Goal: Find specific page/section: Find specific page/section

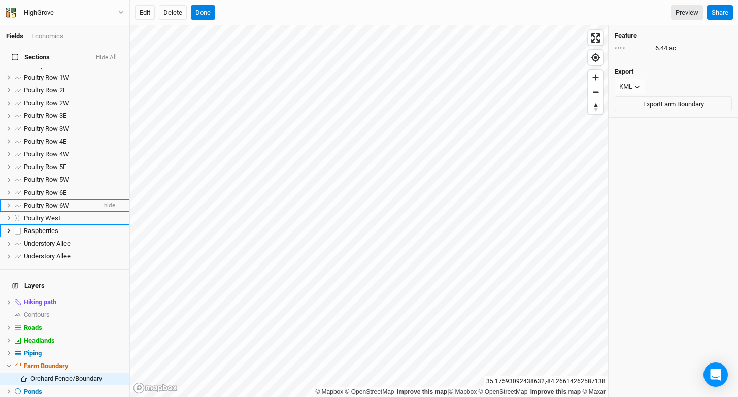
scroll to position [65, 0]
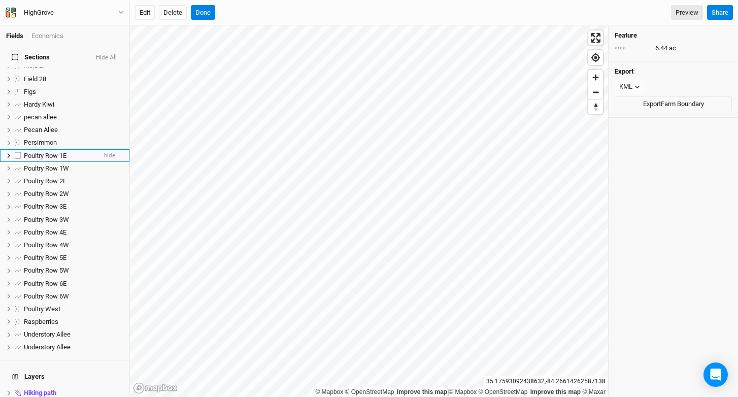
click at [56, 152] on span "Poultry Row 1E" at bounding box center [45, 156] width 43 height 8
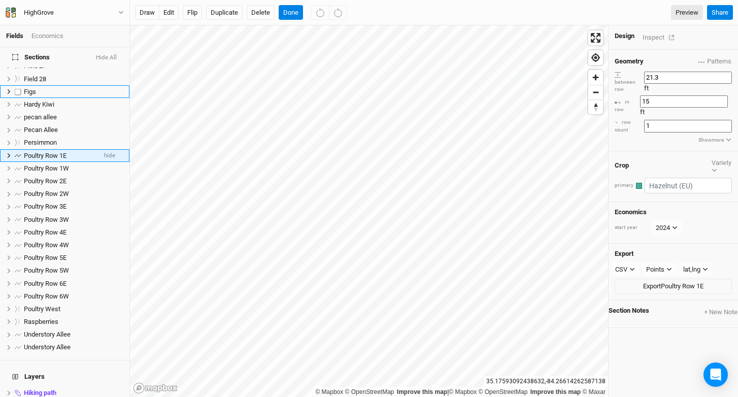
scroll to position [0, 0]
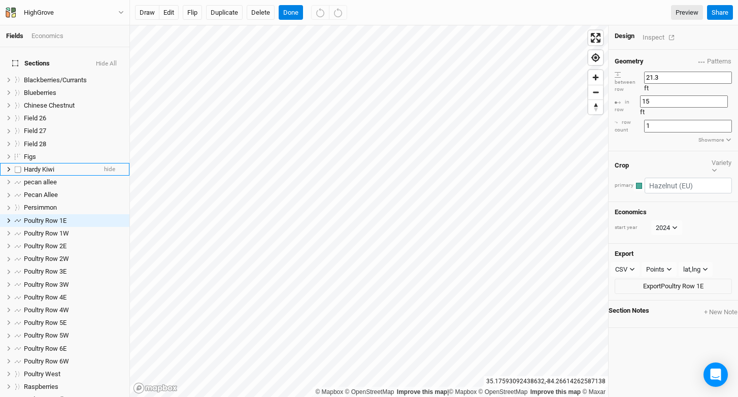
click at [56, 165] on div "Hardy Kiwi" at bounding box center [60, 169] width 72 height 8
click at [59, 217] on span "Poultry Row 1E" at bounding box center [45, 221] width 43 height 8
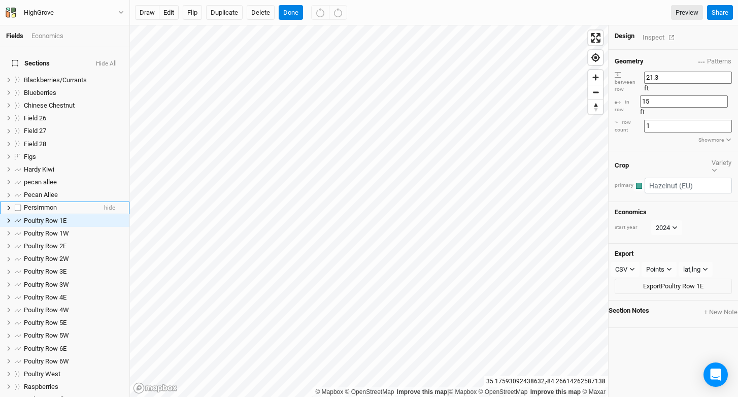
click at [60, 204] on div "Persimmon" at bounding box center [60, 208] width 72 height 8
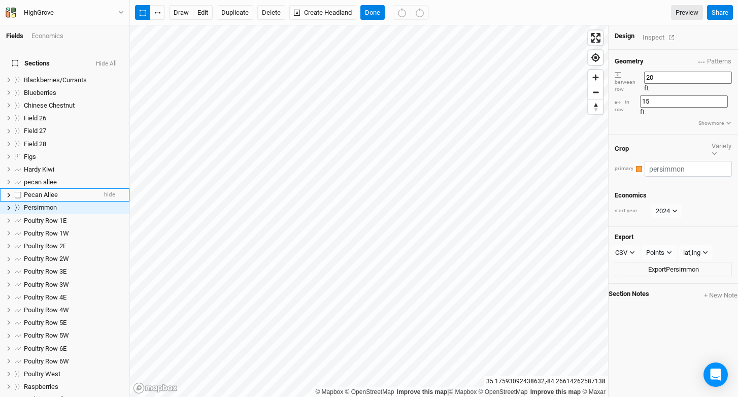
click at [52, 191] on span "Pecan Allee" at bounding box center [41, 195] width 34 height 8
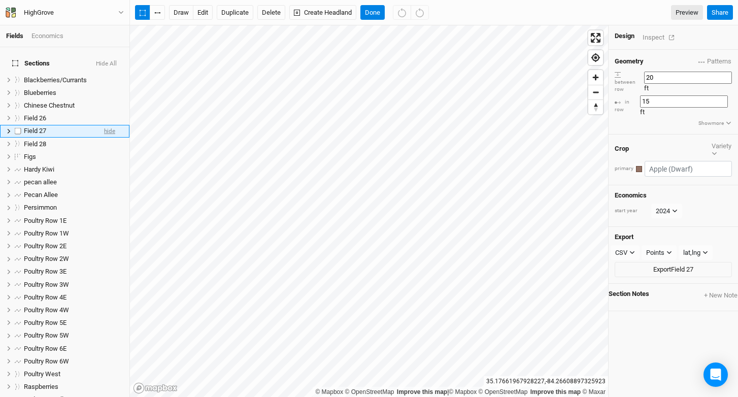
click at [106, 125] on span "hide" at bounding box center [109, 131] width 11 height 13
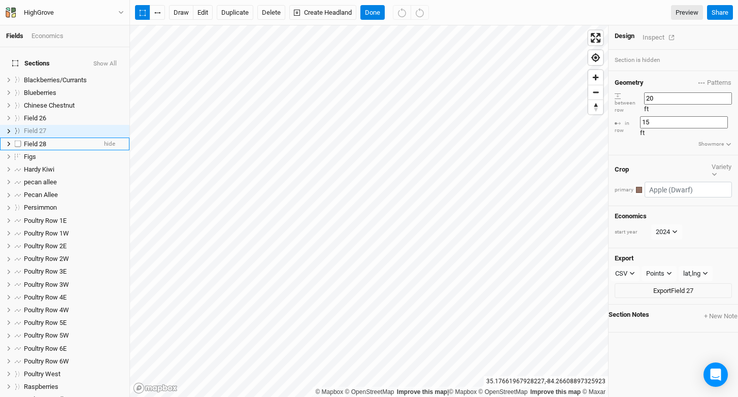
click at [65, 140] on div "Field 28" at bounding box center [60, 144] width 72 height 8
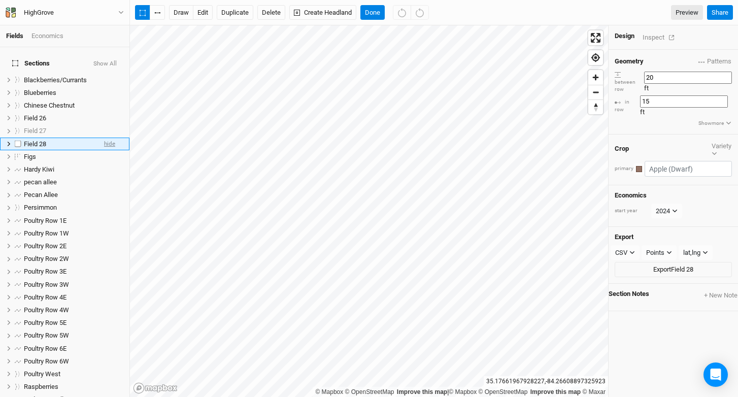
click at [106, 138] on span "hide" at bounding box center [109, 144] width 11 height 13
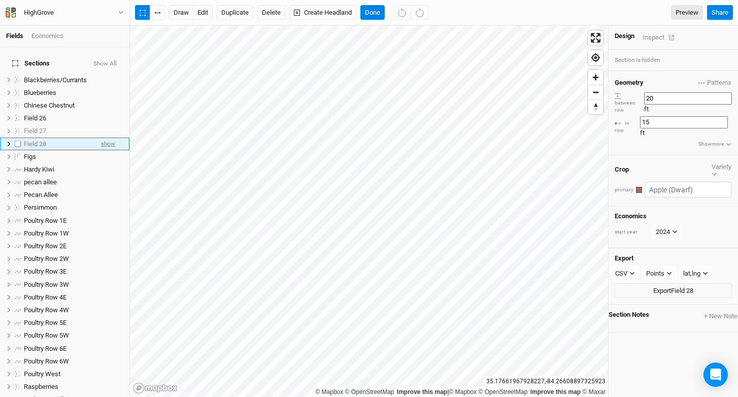
click at [101, 138] on span "show" at bounding box center [108, 144] width 14 height 13
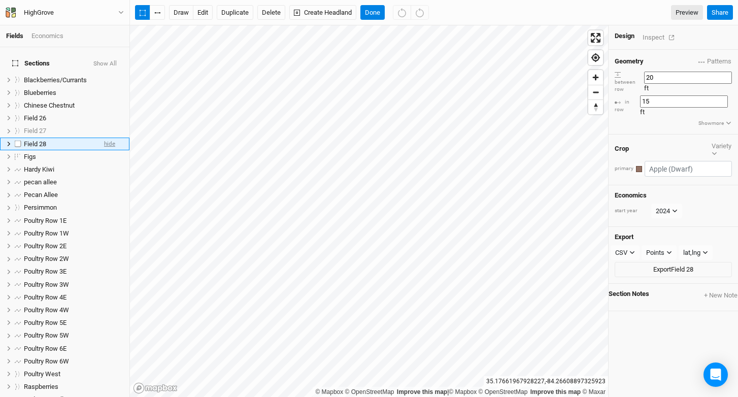
click at [104, 138] on span "hide" at bounding box center [109, 144] width 11 height 13
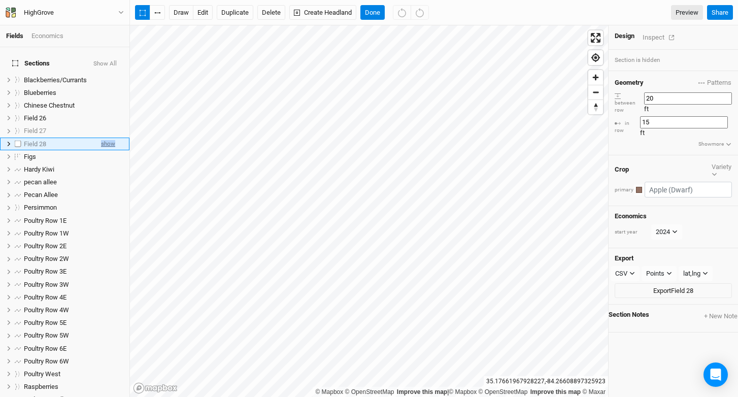
click at [101, 138] on span "show" at bounding box center [108, 144] width 14 height 13
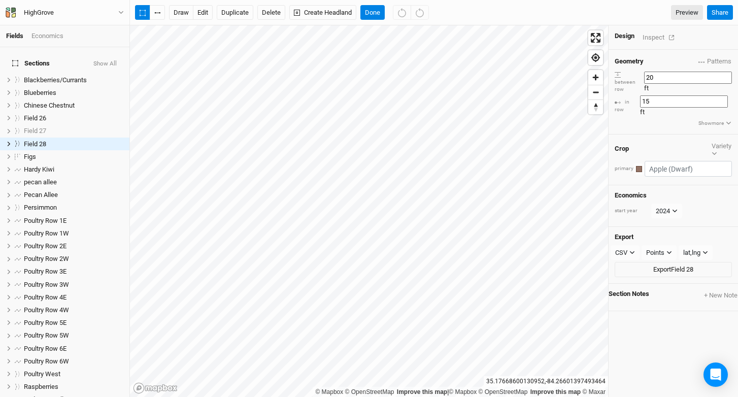
click at [106, 60] on button "Show All" at bounding box center [105, 63] width 24 height 7
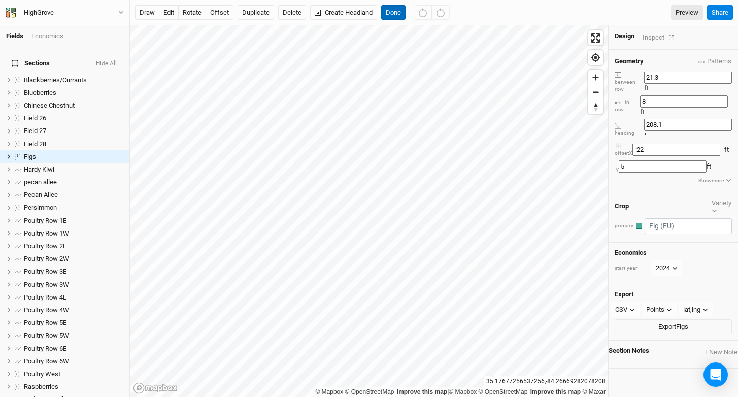
click at [395, 11] on button "Done" at bounding box center [393, 12] width 24 height 15
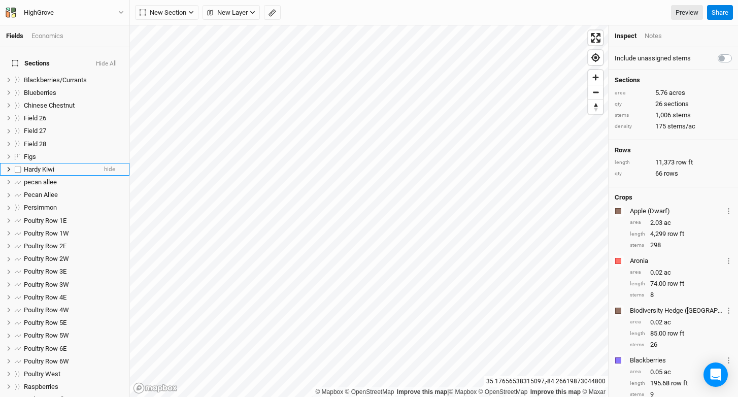
click at [51, 165] on span "Hardy Kiwi" at bounding box center [39, 169] width 30 height 8
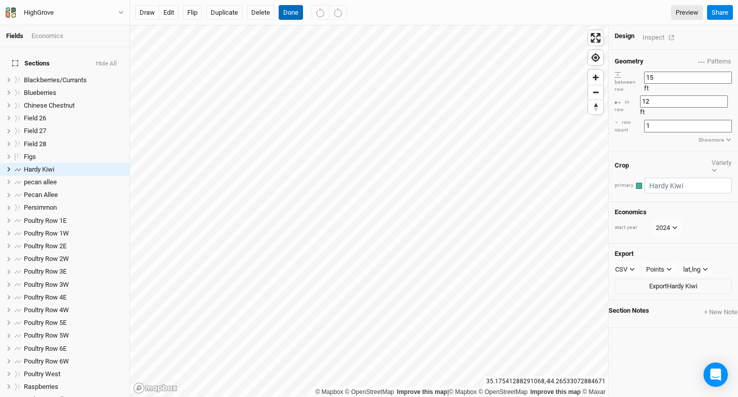
click at [294, 17] on button "Done" at bounding box center [291, 12] width 24 height 15
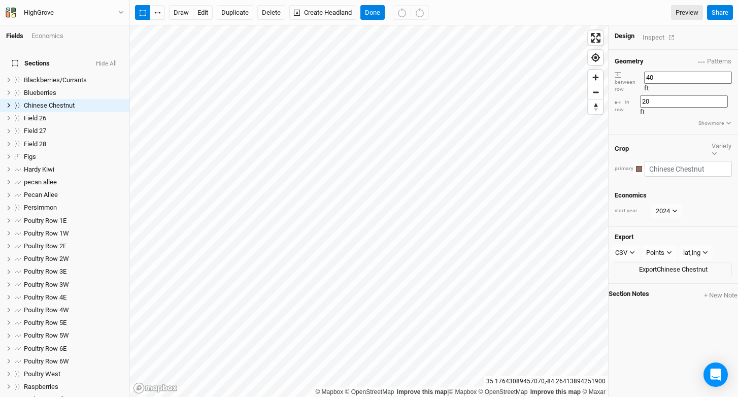
click at [646, 34] on div "Inspect" at bounding box center [661, 37] width 36 height 12
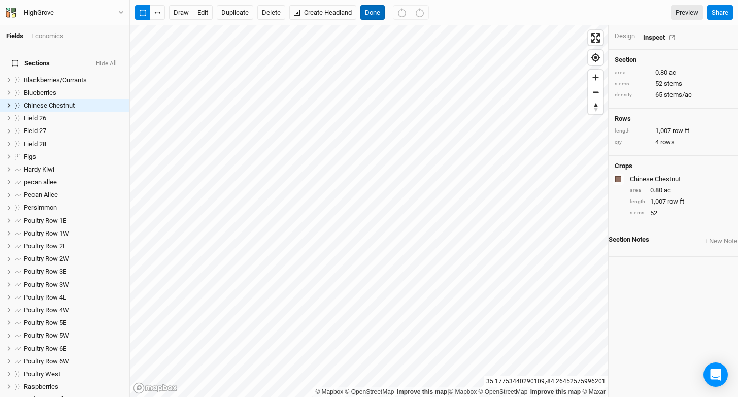
click at [380, 13] on button "Done" at bounding box center [372, 12] width 24 height 15
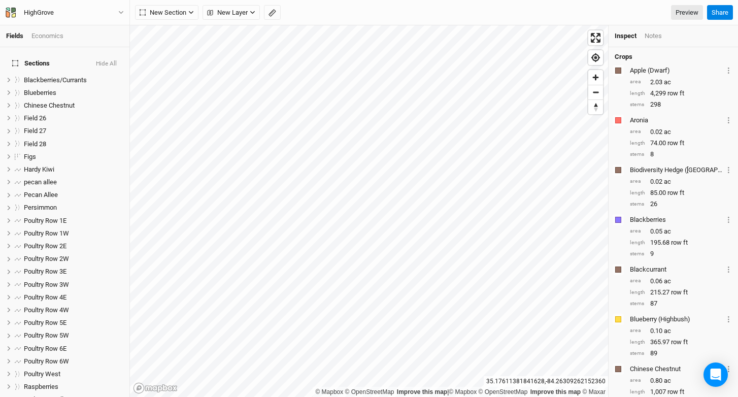
scroll to position [141, 0]
